Goal: Check status: Check status

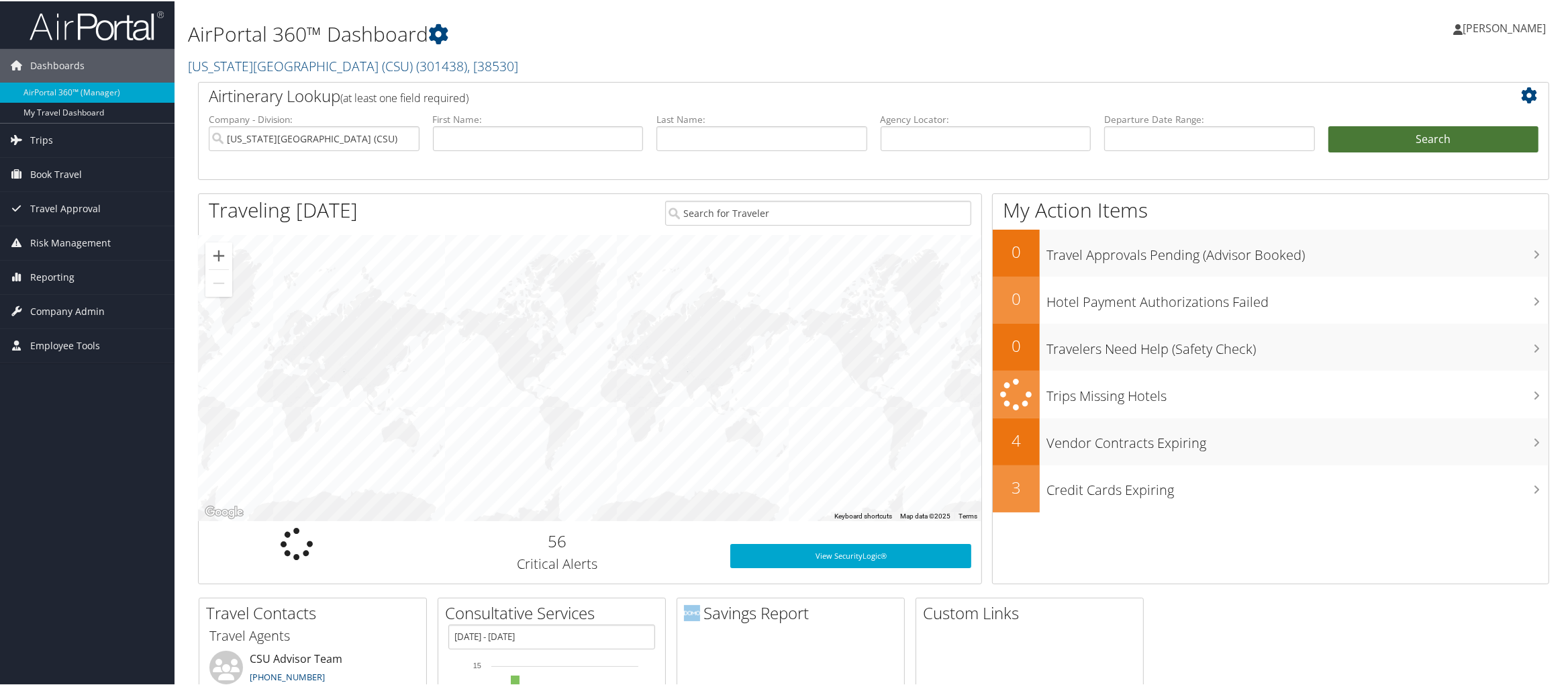
click at [1401, 127] on button "Search" at bounding box center [1434, 138] width 210 height 27
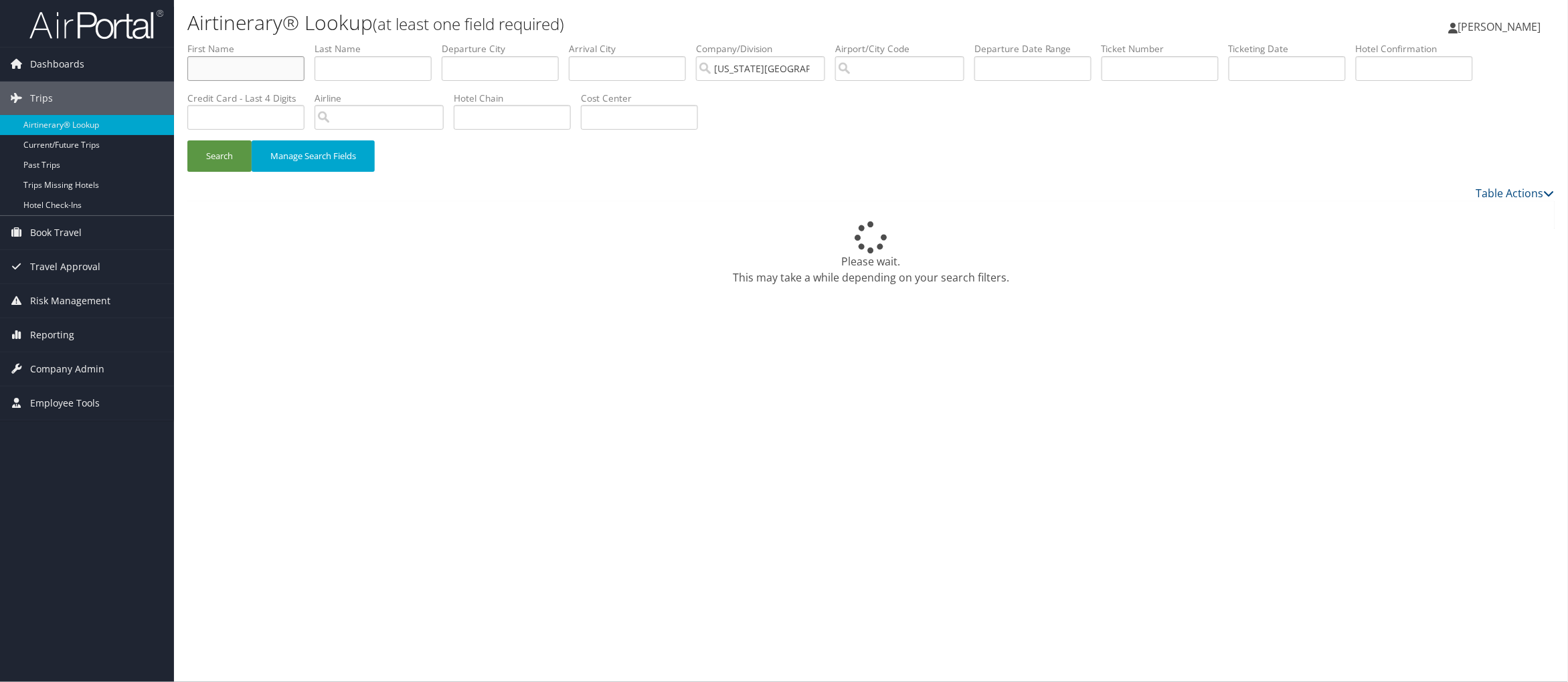
click at [221, 68] on input "text" at bounding box center [246, 69] width 117 height 25
type input "Theresa"
type input "Abah"
click at [212, 161] on button "Search" at bounding box center [219, 156] width 64 height 32
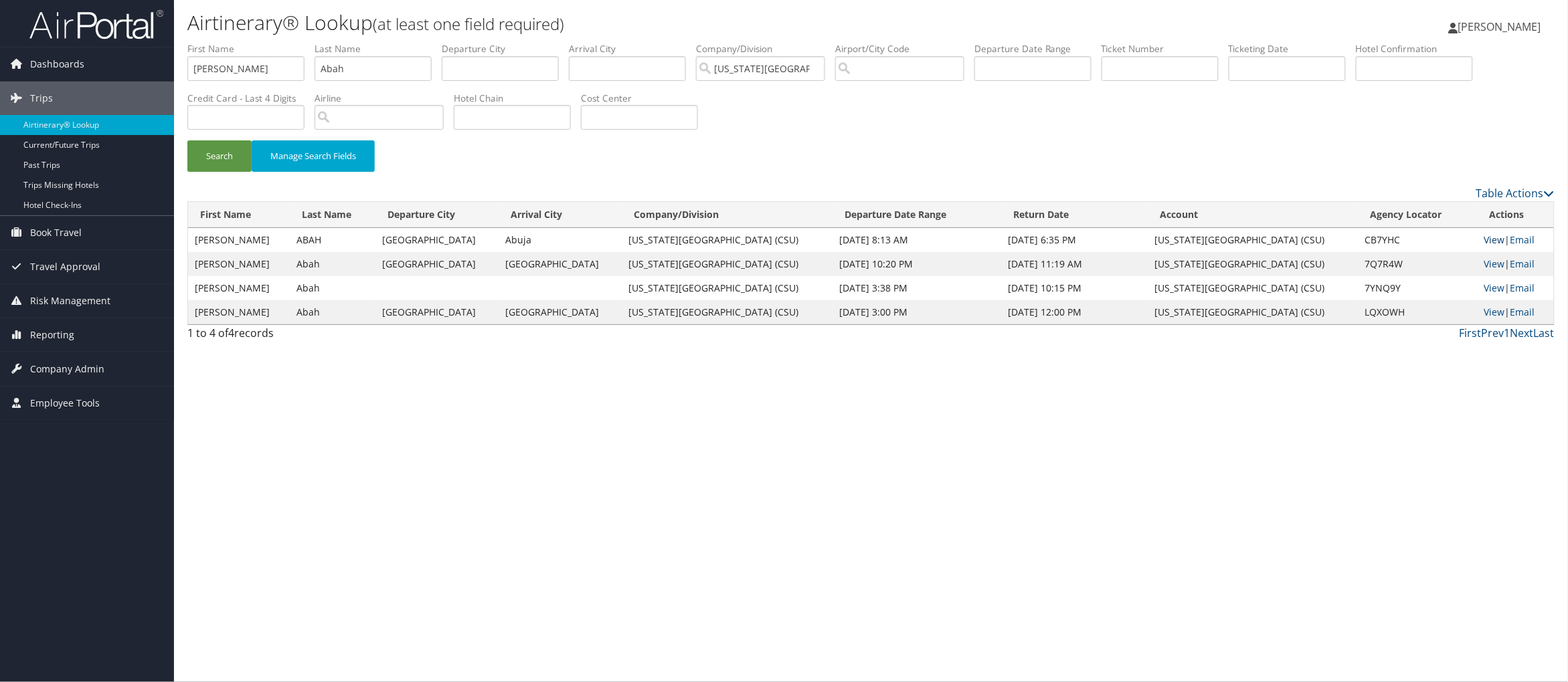
click at [1492, 241] on link "View" at bounding box center [1495, 240] width 21 height 12
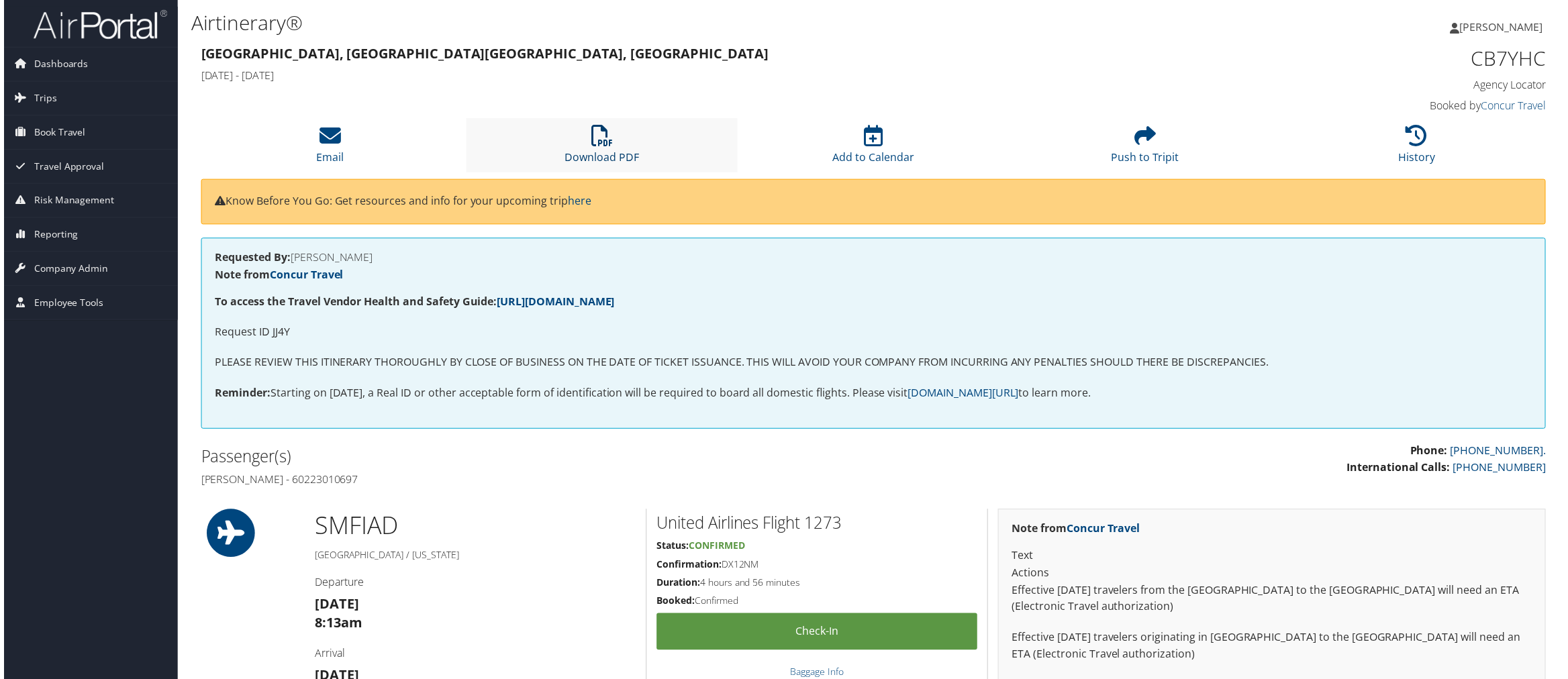
click at [601, 146] on icon at bounding box center [600, 136] width 21 height 21
click at [1417, 139] on icon at bounding box center [1419, 136] width 21 height 21
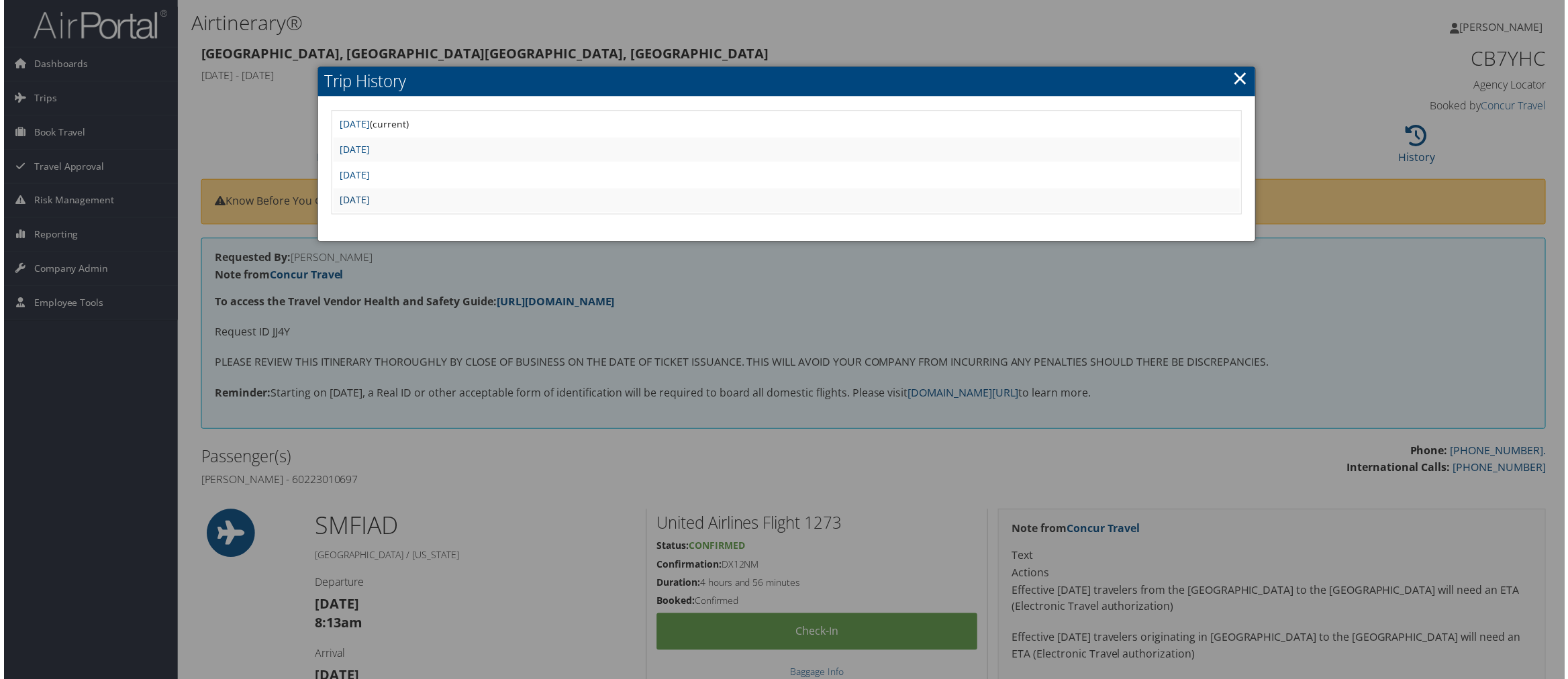
click at [368, 199] on link "Wed May 21 03:18:15 MDT 2025" at bounding box center [353, 201] width 30 height 12
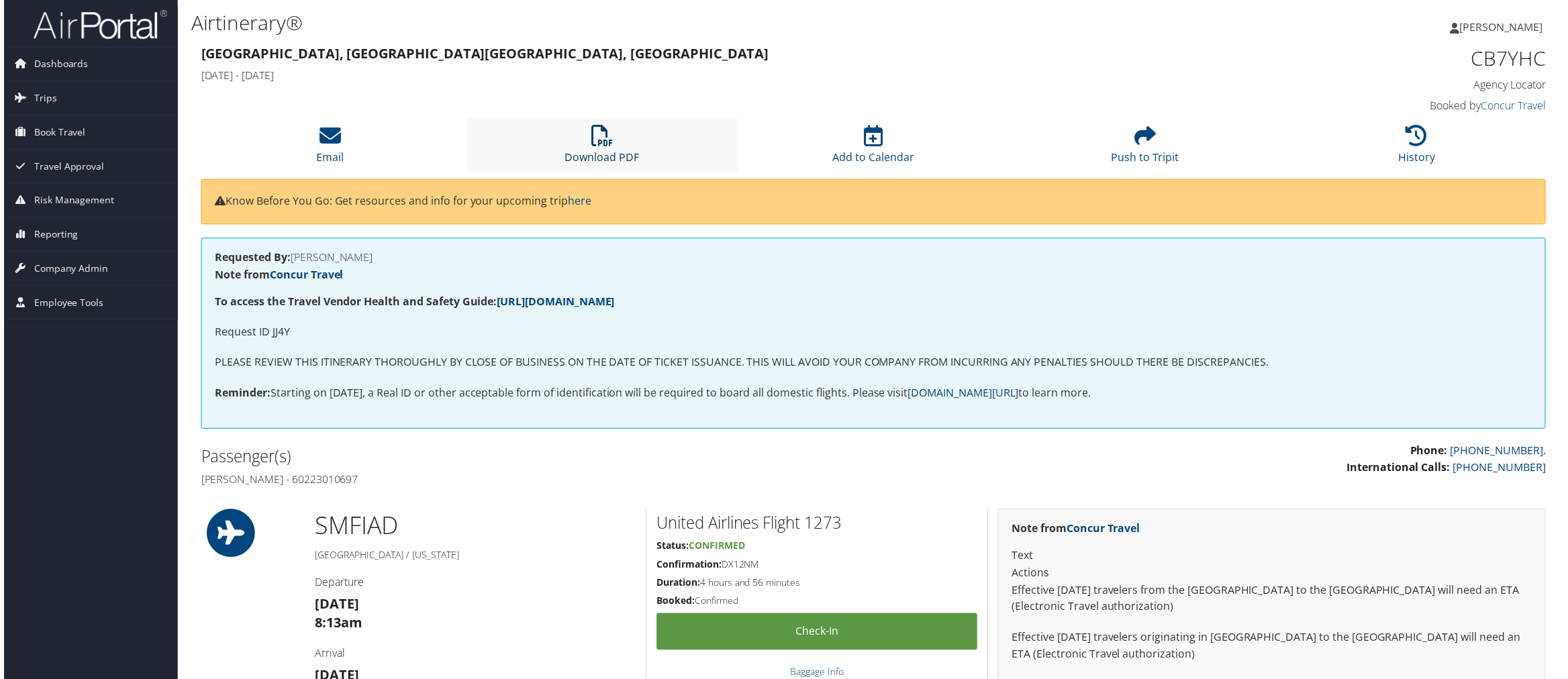
click at [590, 138] on icon at bounding box center [600, 136] width 21 height 21
click at [1415, 153] on link "History" at bounding box center [1419, 149] width 37 height 32
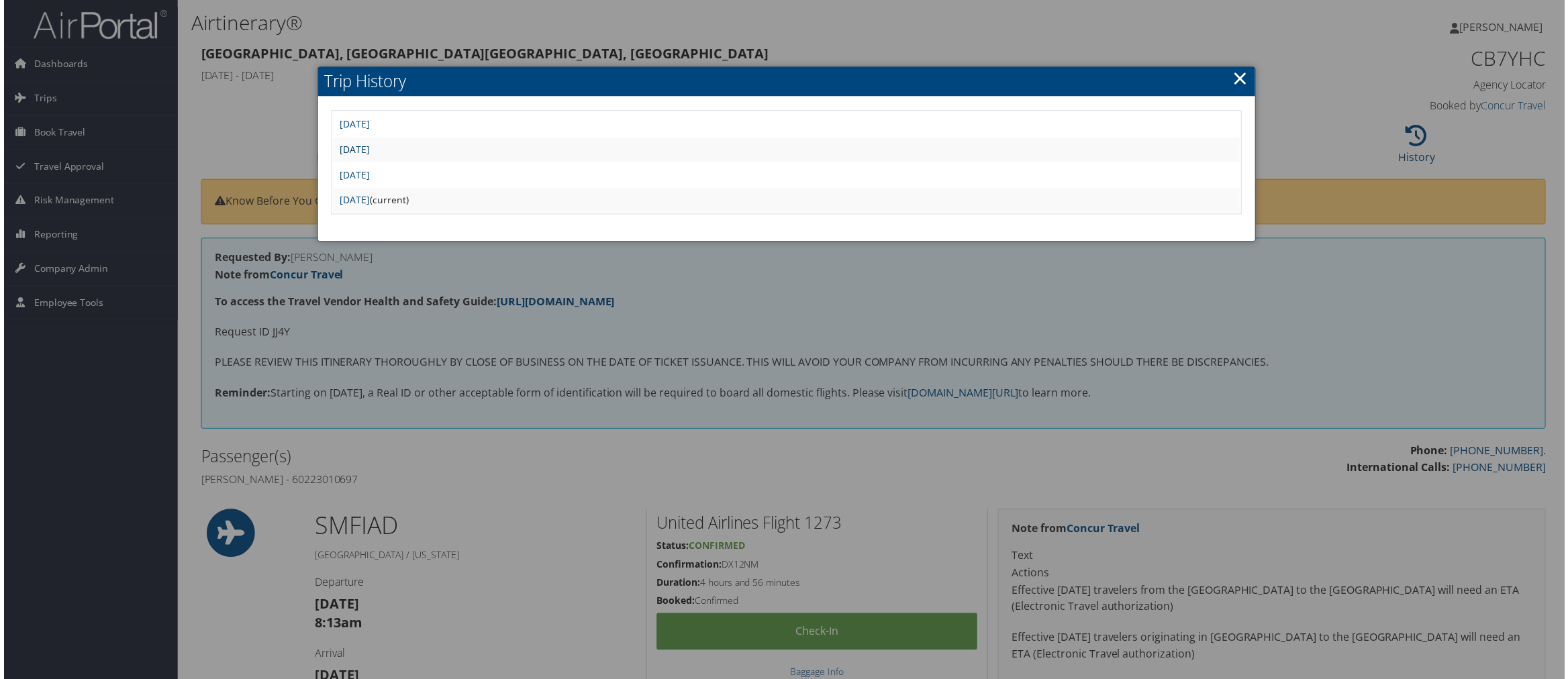
click at [368, 149] on link "Fri Aug 1 02:38:28 MDT 2025" at bounding box center [353, 149] width 30 height 12
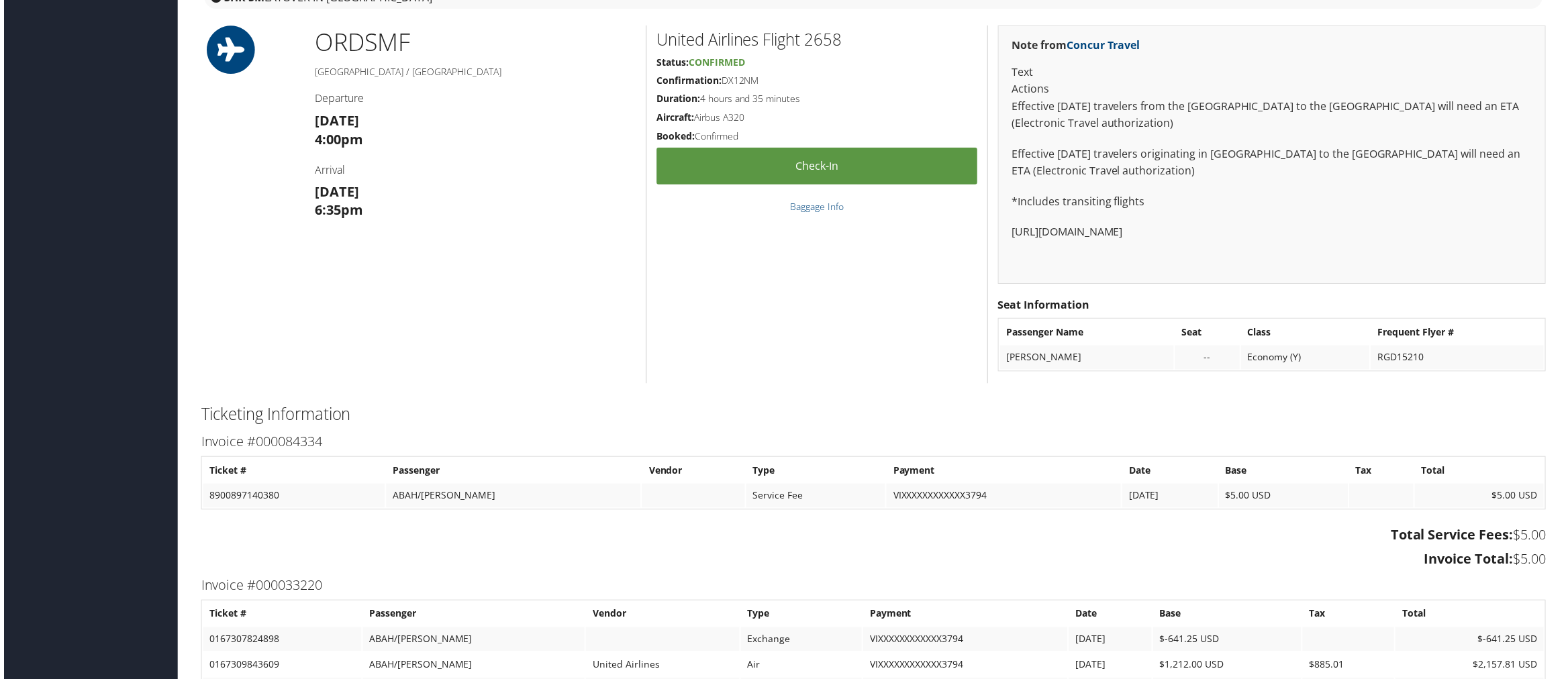
scroll to position [2769, 0]
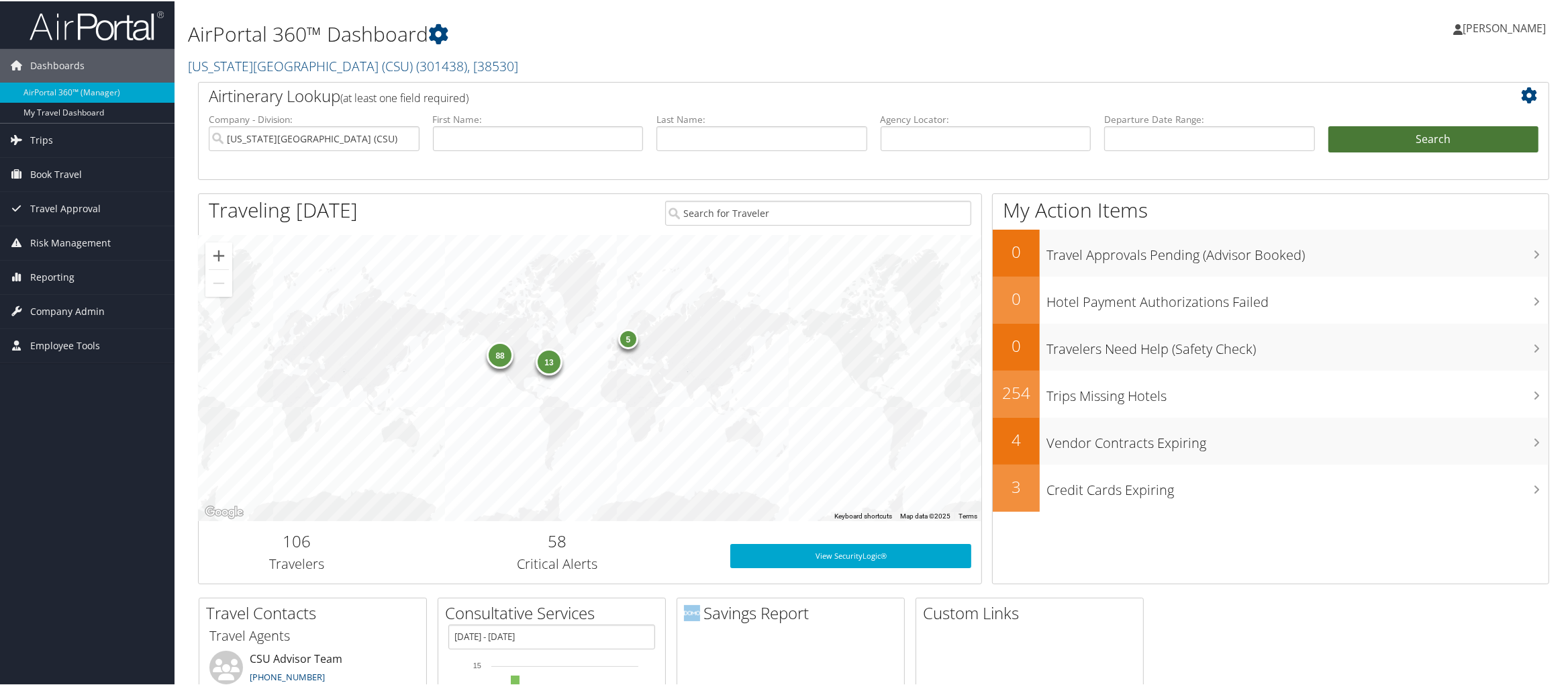
click at [1469, 135] on button "Search" at bounding box center [1434, 138] width 210 height 27
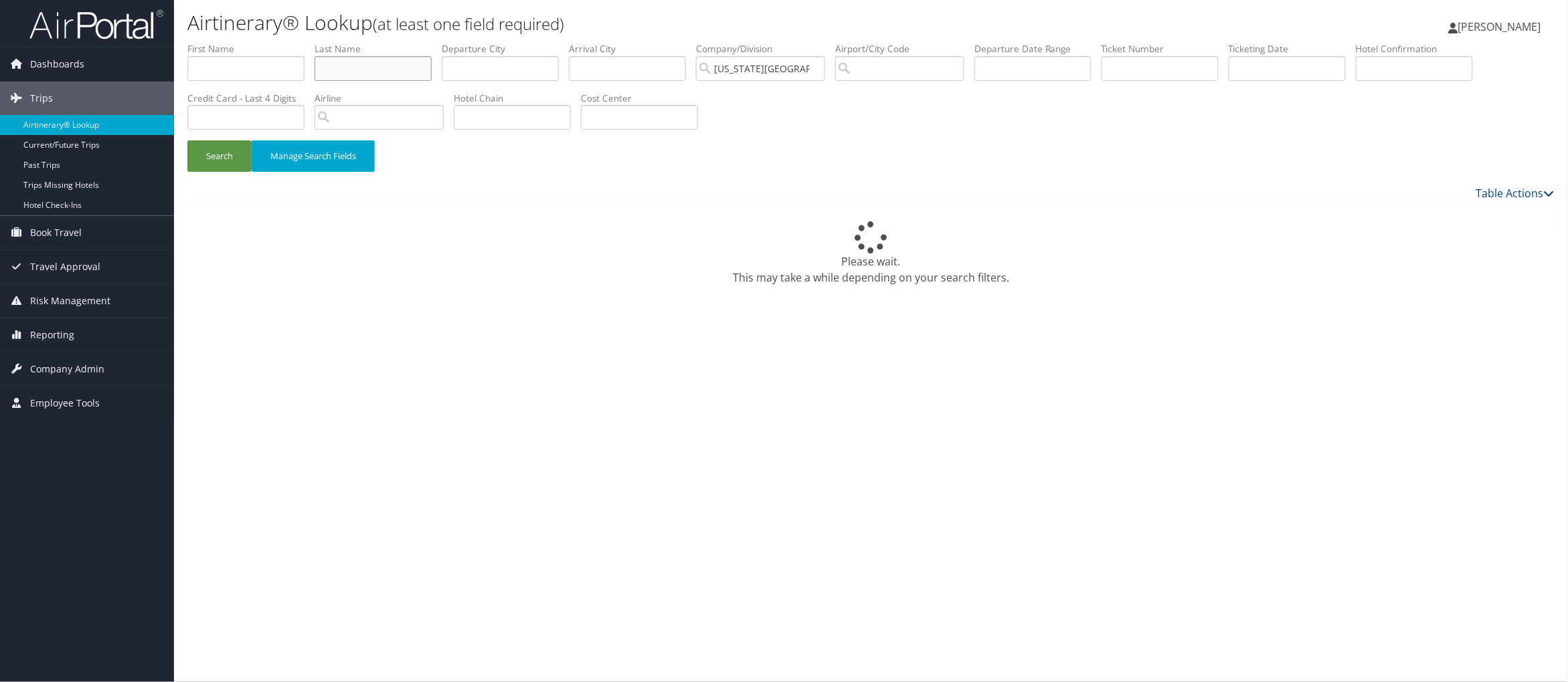
click at [376, 68] on input "text" at bounding box center [373, 69] width 117 height 25
type input "abah"
click at [221, 162] on button "Search" at bounding box center [219, 156] width 64 height 32
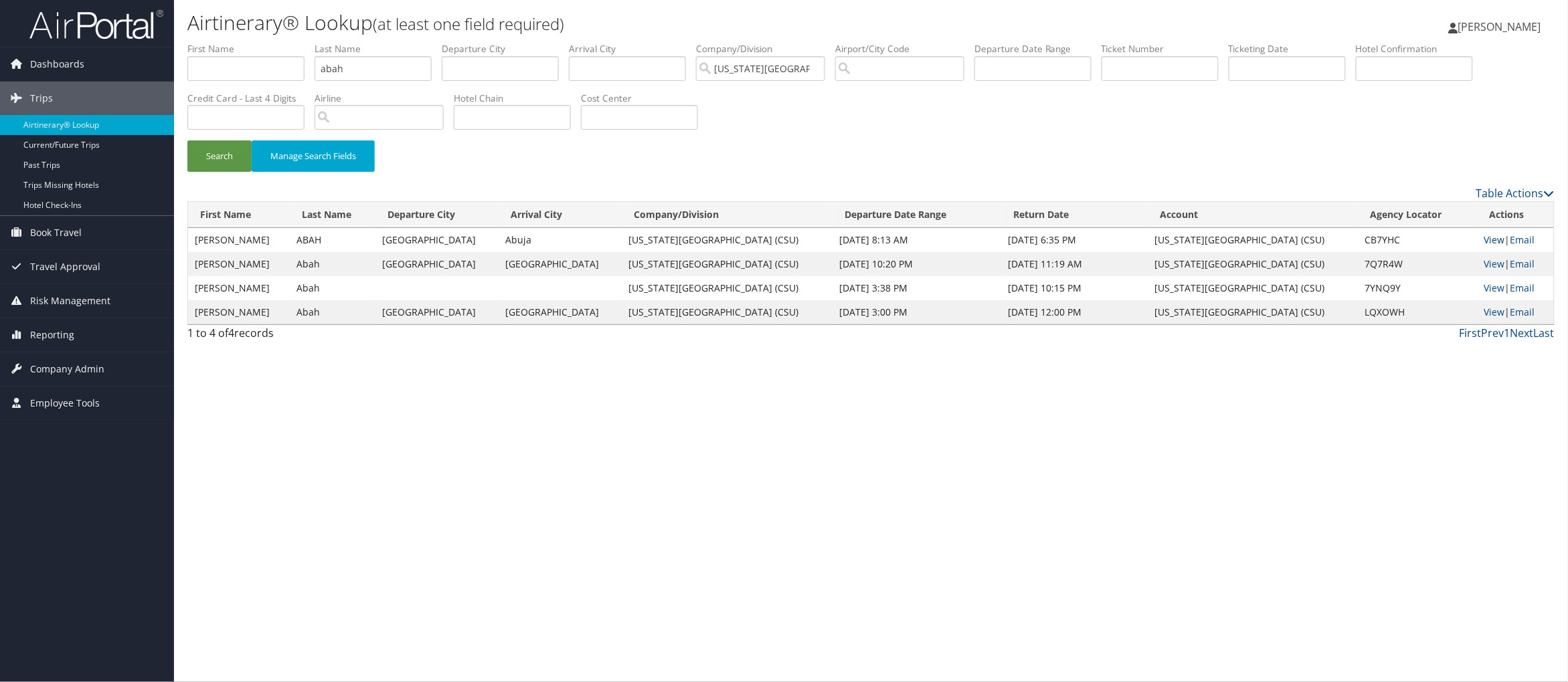
click at [1487, 241] on link "View" at bounding box center [1495, 240] width 21 height 12
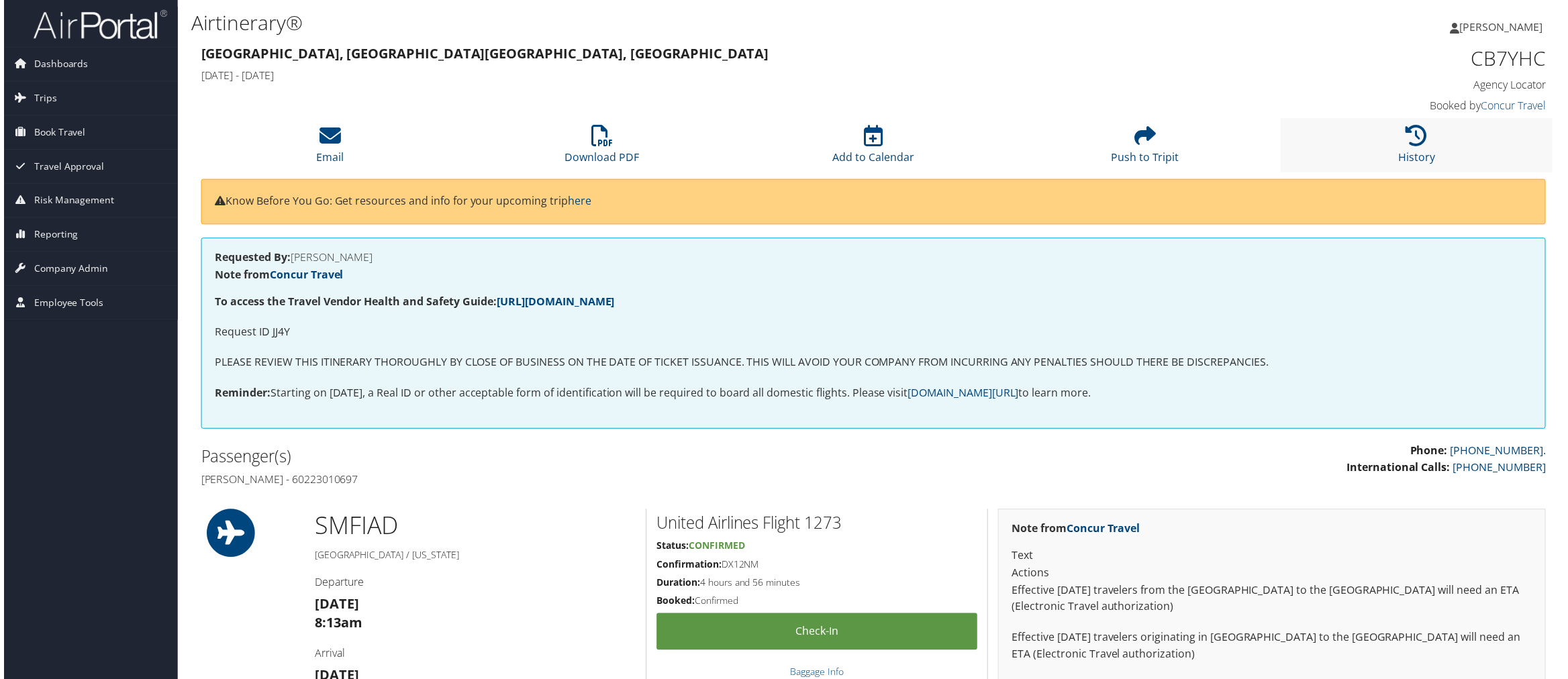
click at [1434, 141] on li "History" at bounding box center [1419, 145] width 273 height 54
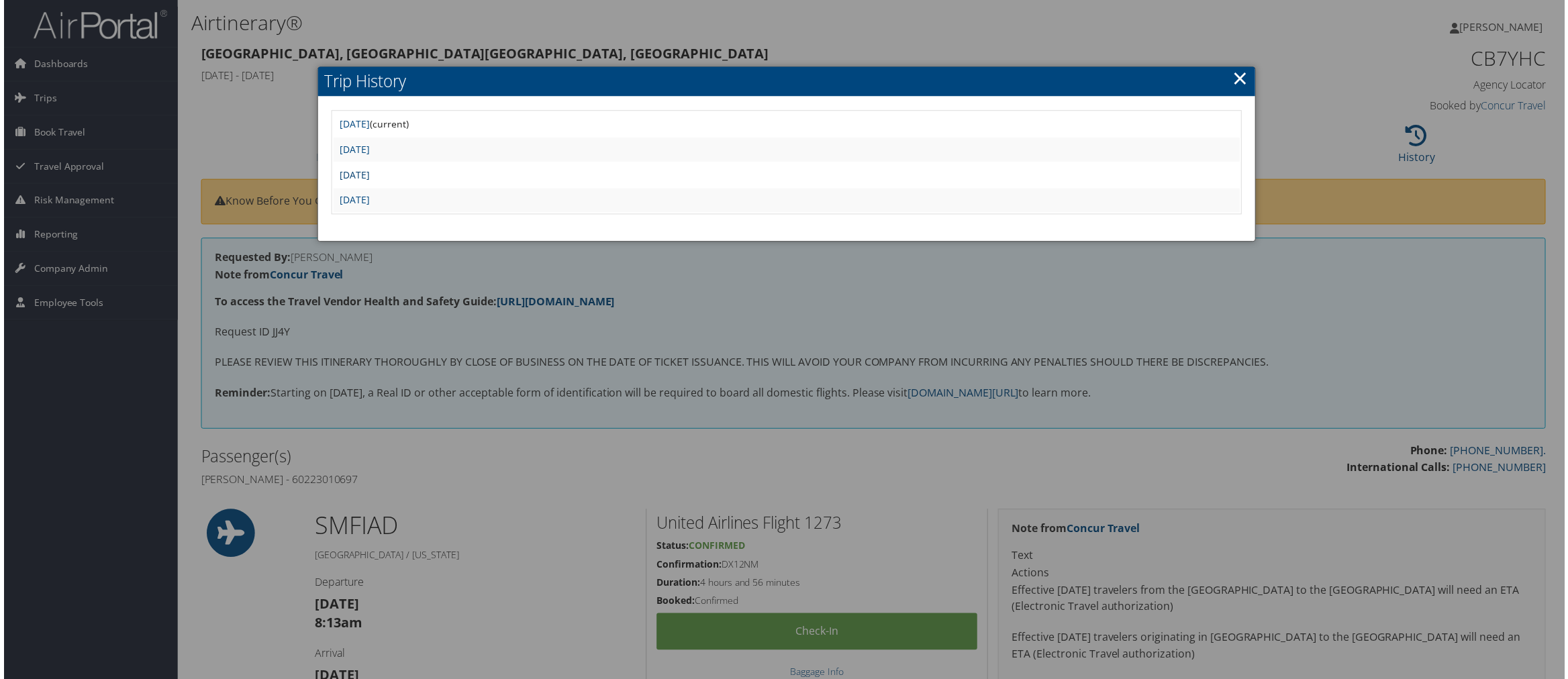
click at [368, 179] on link "Wed May 21 03:30:14 MDT 2025" at bounding box center [353, 175] width 30 height 12
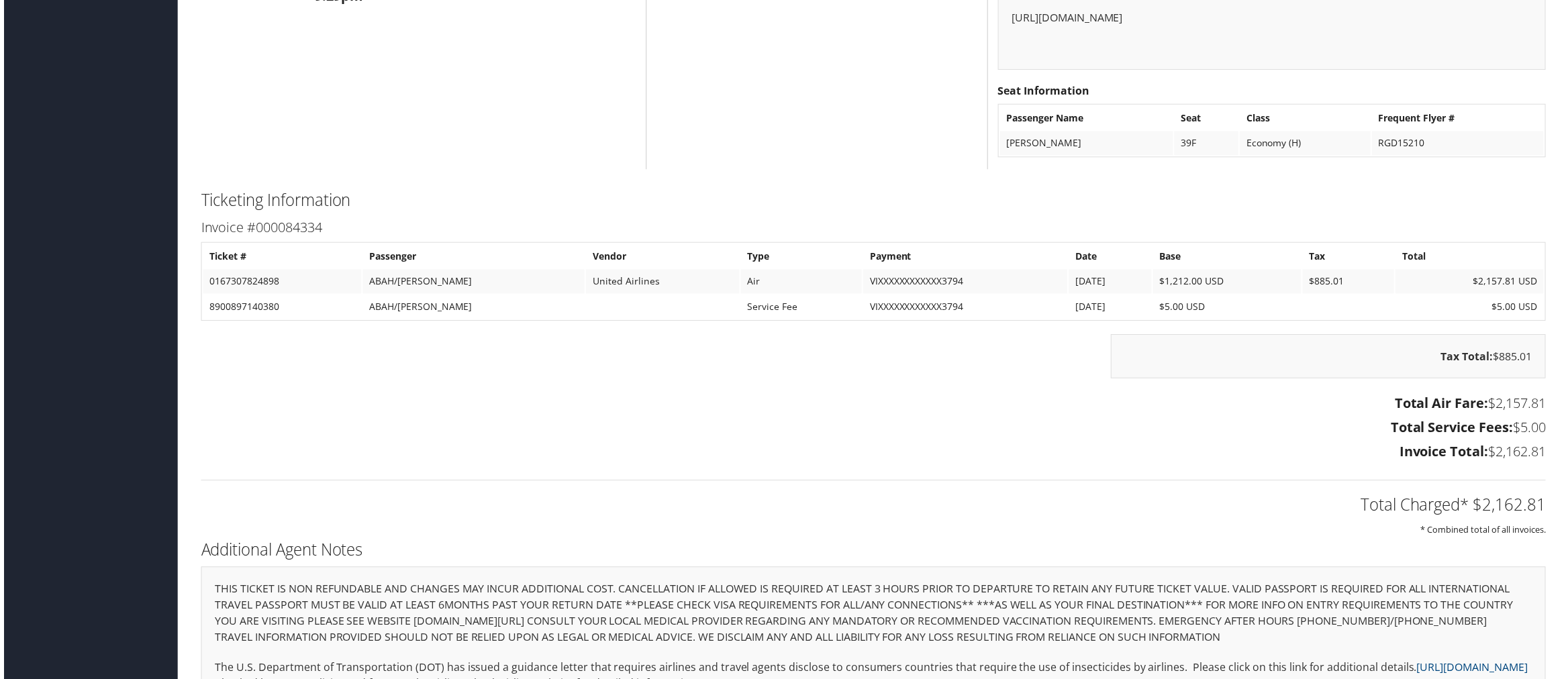
scroll to position [2936, 0]
